Goal: Task Accomplishment & Management: Use online tool/utility

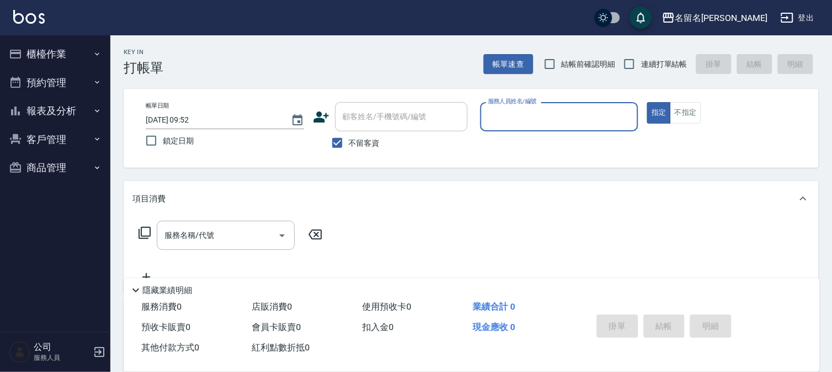
type input "7"
type button "true"
type input "陳怡伶-7"
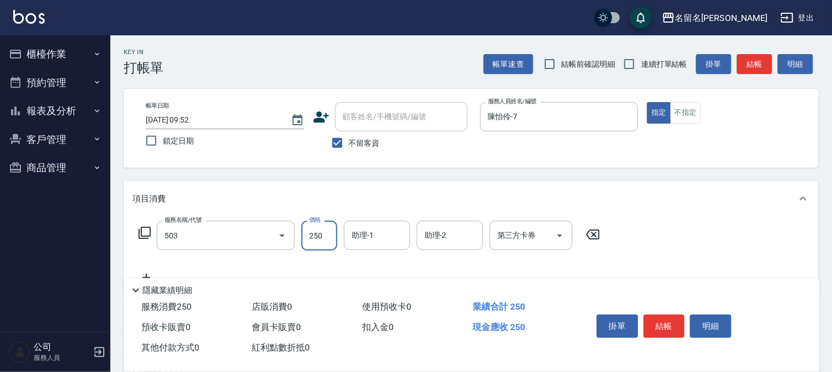
type input "指定洗髮(503)"
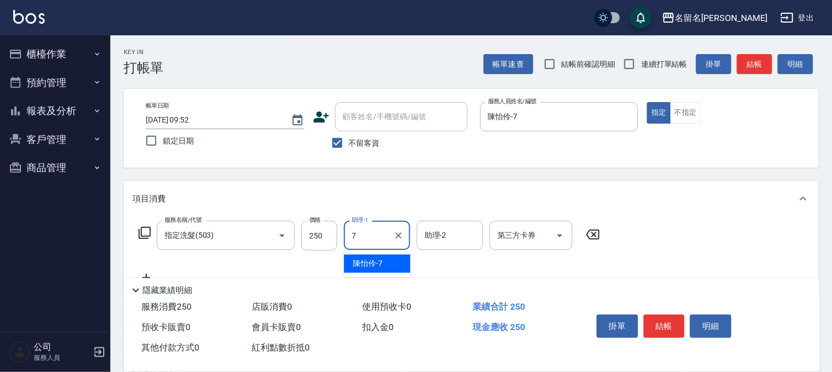
type input "陳怡伶-7"
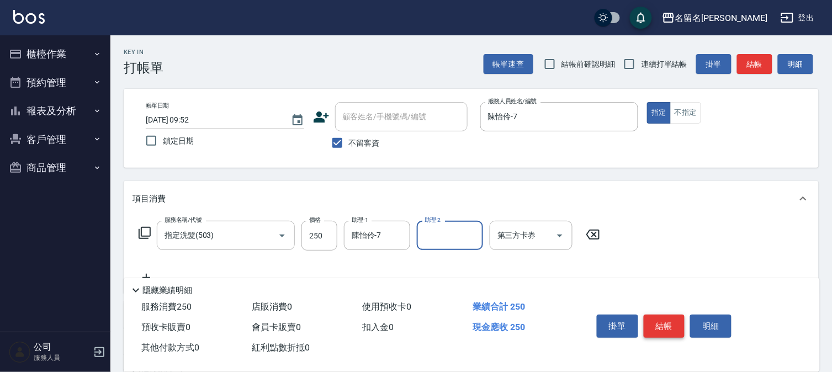
click at [667, 320] on button "結帳" at bounding box center [664, 326] width 41 height 23
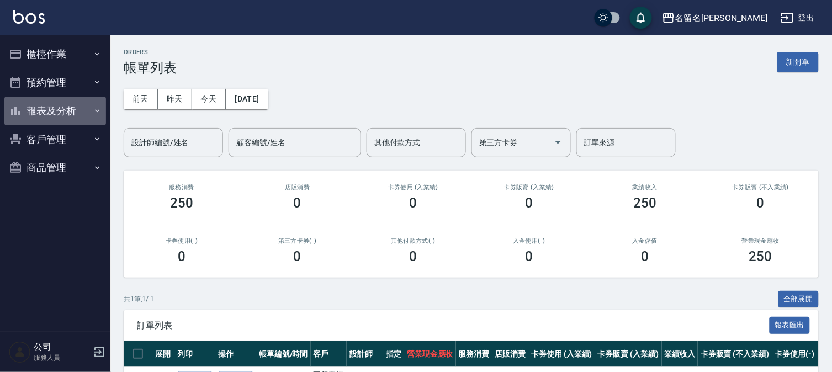
click at [52, 113] on button "報表及分析" at bounding box center [55, 111] width 102 height 29
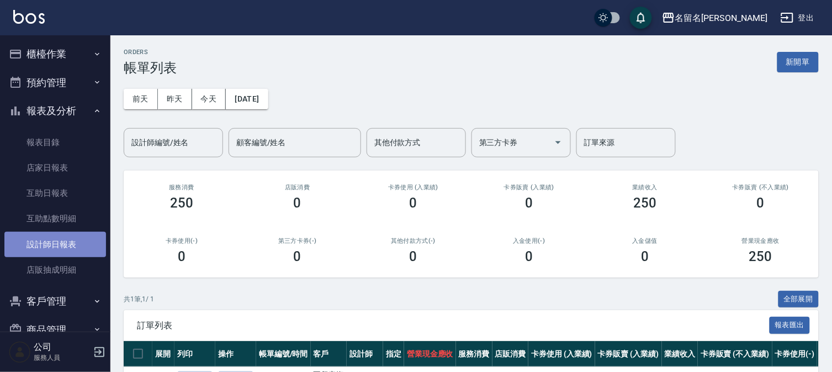
click at [64, 239] on link "設計師日報表" at bounding box center [55, 244] width 102 height 25
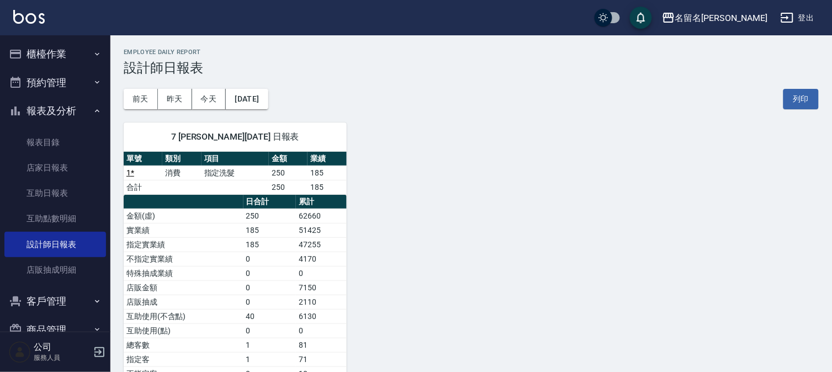
click at [69, 53] on button "櫃檯作業" at bounding box center [55, 54] width 102 height 29
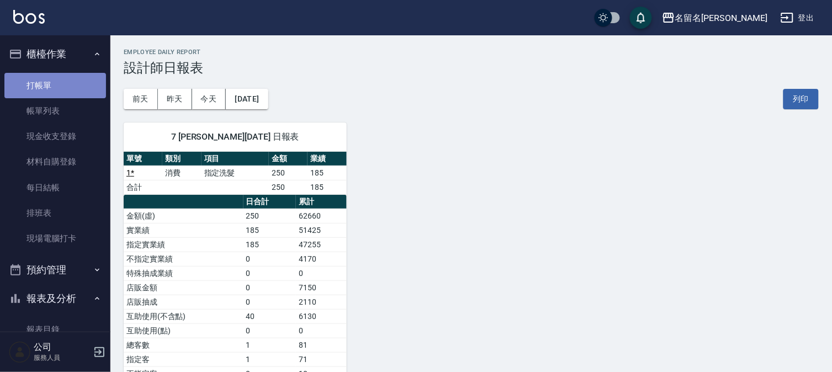
click at [64, 80] on link "打帳單" at bounding box center [55, 85] width 102 height 25
